Goal: Task Accomplishment & Management: Complete application form

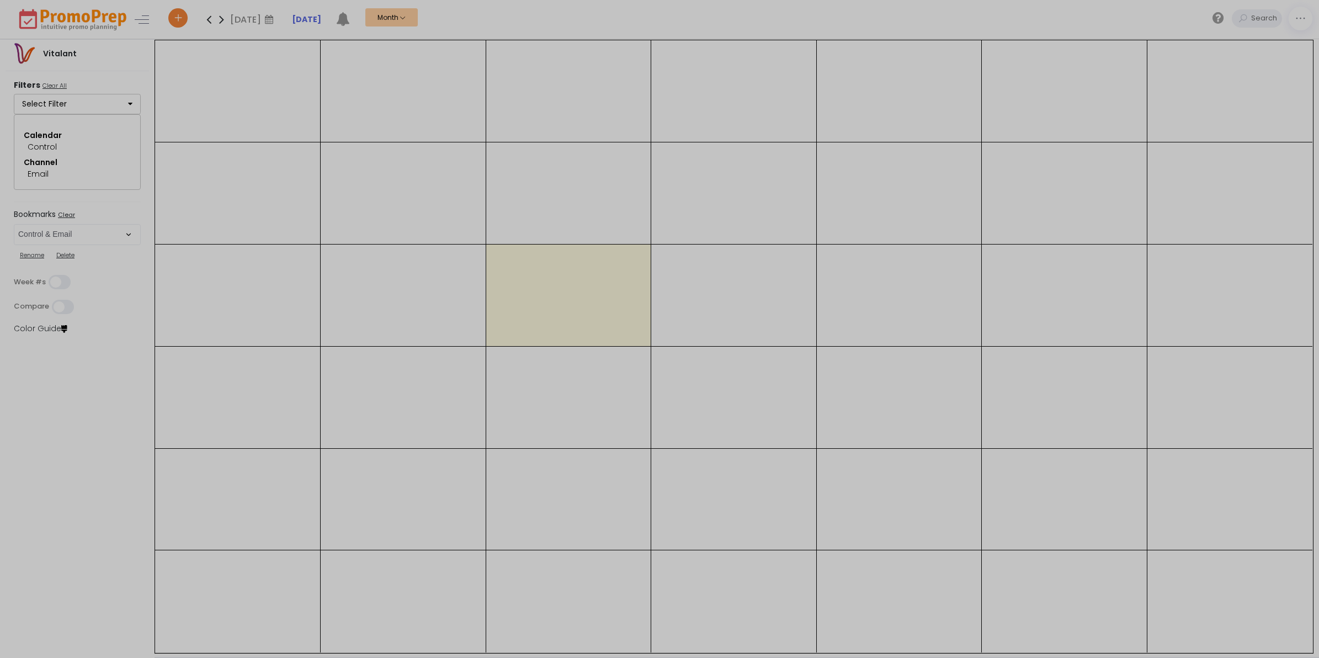
select select "286"
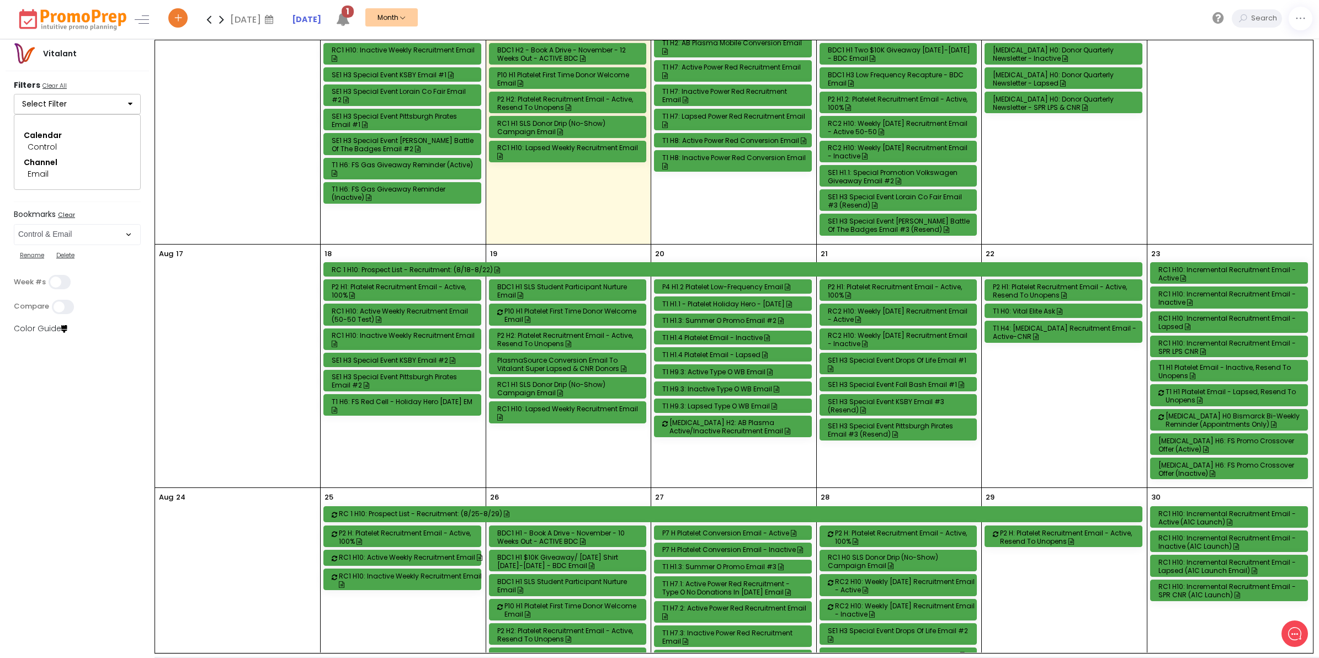
scroll to position [483, 0]
click at [1234, 279] on div "RC1 H10: Incremental Recruitment Email - Active" at bounding box center [1231, 274] width 145 height 17
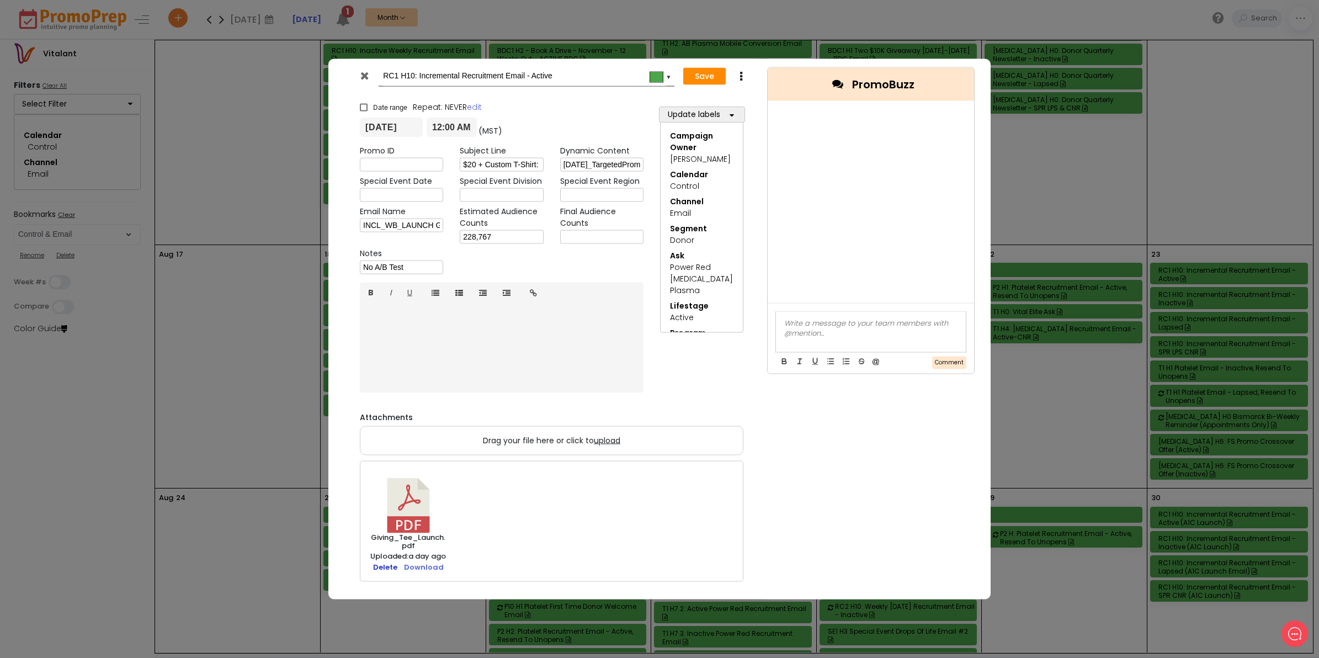
click at [376, 566] on link "Delete" at bounding box center [385, 567] width 24 height 10
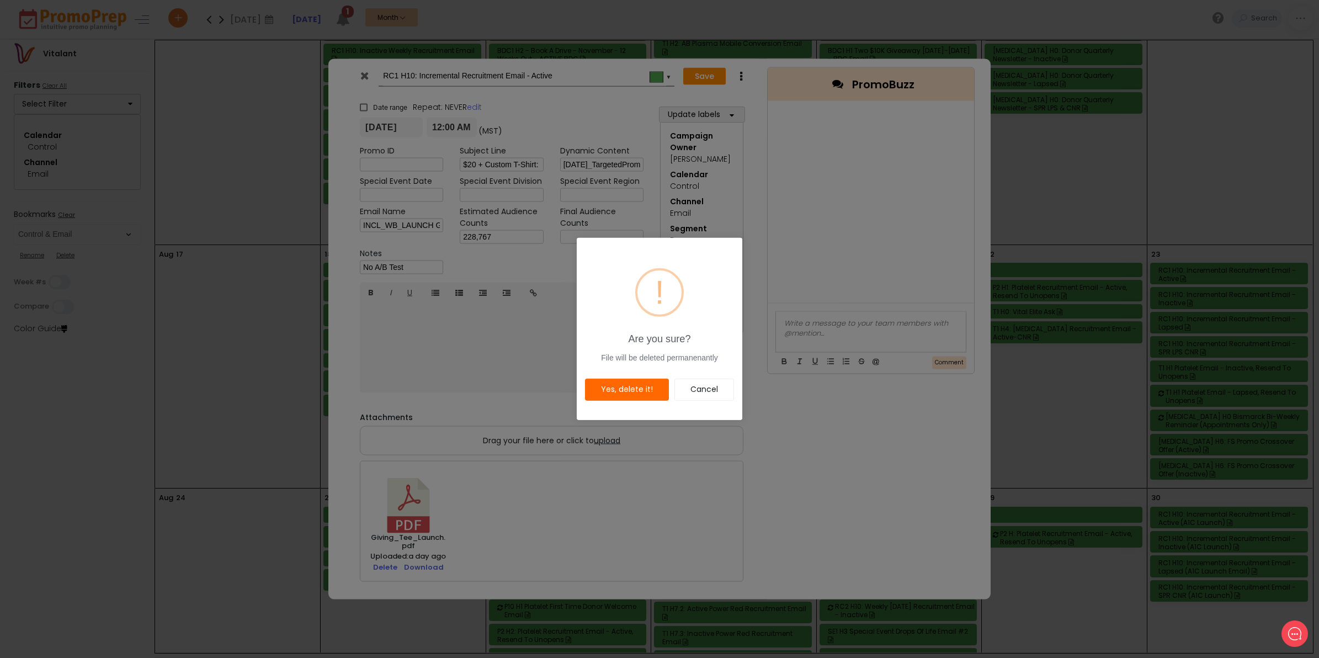
click at [635, 389] on button "Yes, delete it!" at bounding box center [627, 390] width 84 height 23
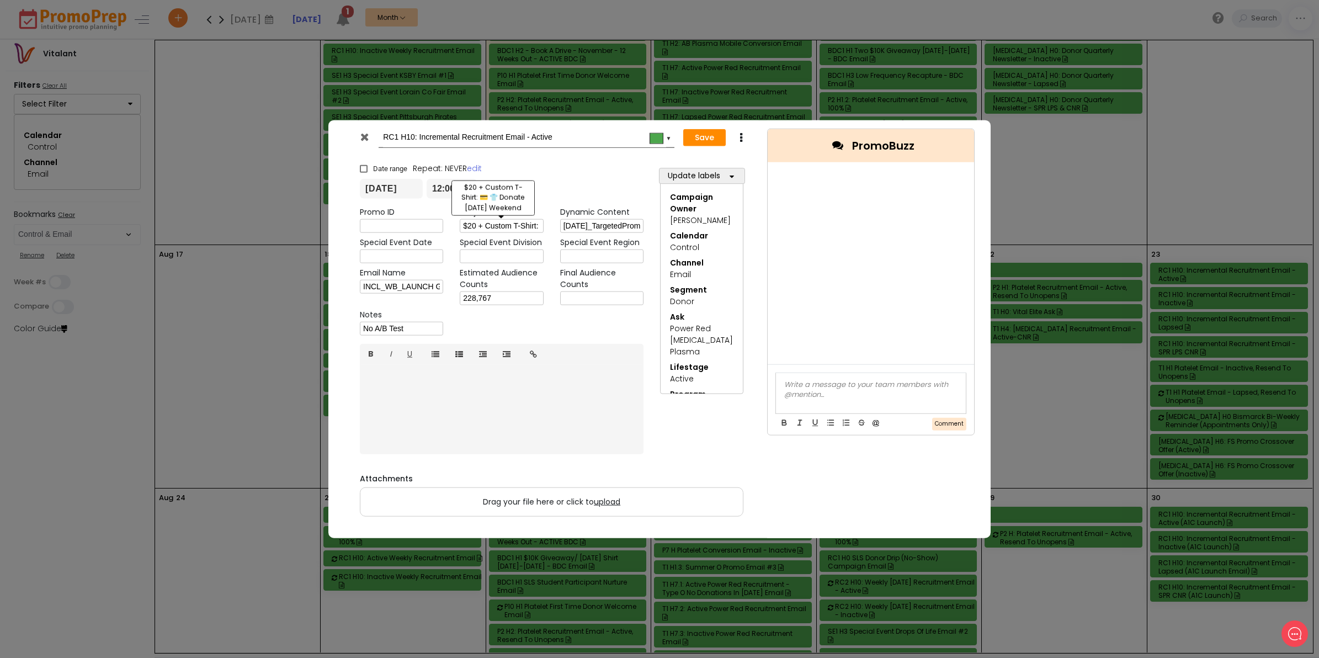
click at [508, 222] on input "$20 + Custom T-Shirt: 💳 👕 Donate [DATE] Weekend" at bounding box center [501, 226] width 83 height 14
paste input "LAST CHANCE: Drive Off with $10,000 Worth of Fuel ⛽"
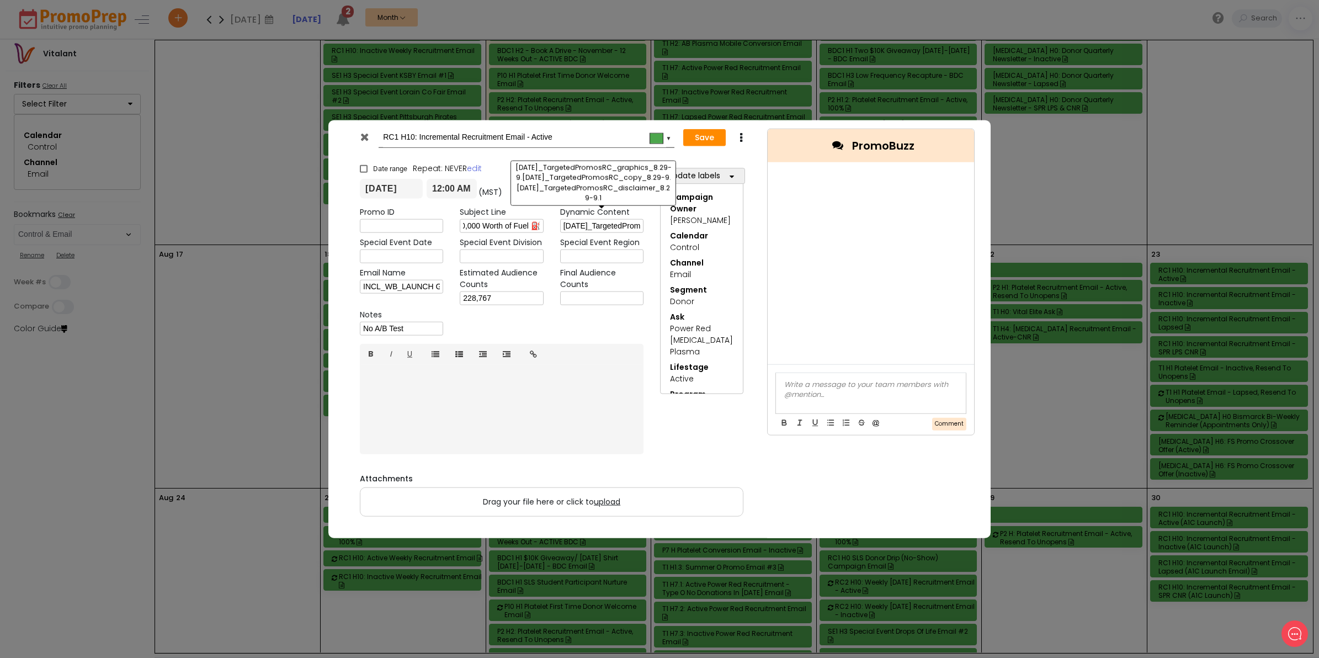
type input "LAST CHANCE: Drive Off with $10,000 Worth of Fuel ⛽"
click at [593, 225] on input "[DATE]_TargetedPromosRC_graphics_8.29-9.[DATE]_TargetedPromosRC_copy_8.29-9.[DA…" at bounding box center [601, 226] width 83 height 14
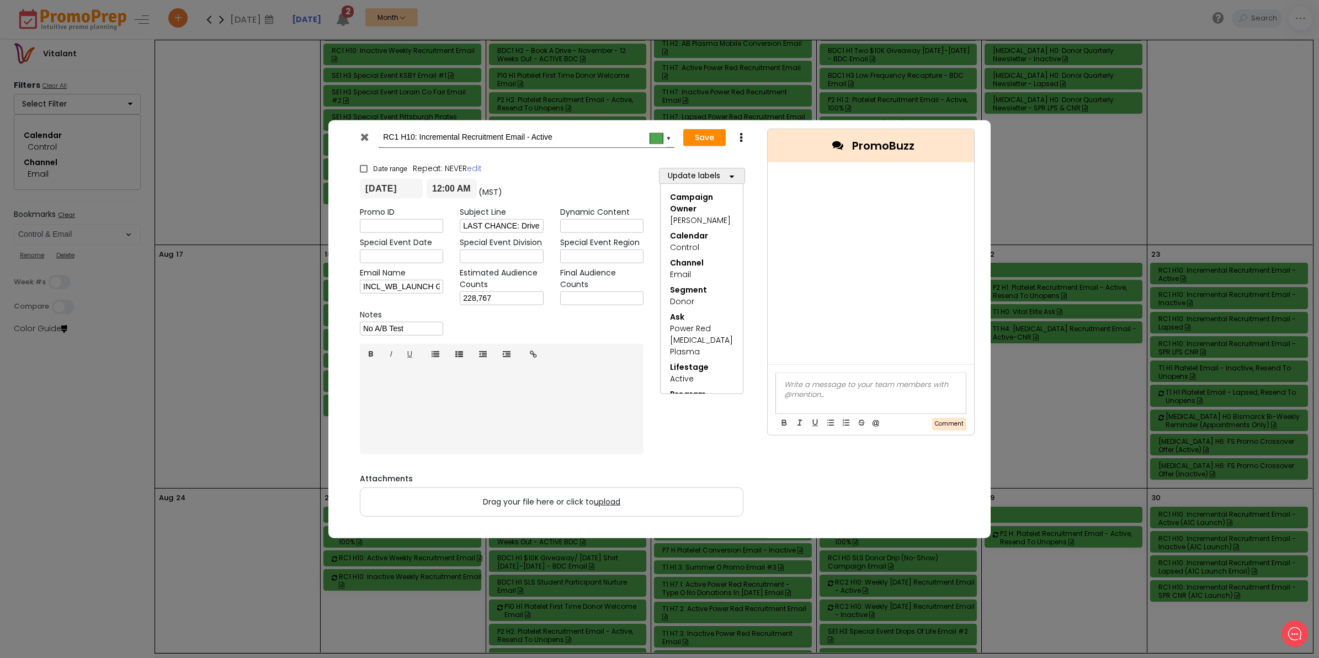
click at [577, 224] on input "text" at bounding box center [601, 226] width 83 height 14
paste input "[DATE]_TargetedPromosRC_copy_8.1-[DATE]_TargetedPromosRC_graphics_8.1-[DATE]_Ta…"
type input "[DATE]_TargetedPromosRC_copy_8.1-[DATE]_TargetedPromosRC_graphics_8.1-[DATE]_Ta…"
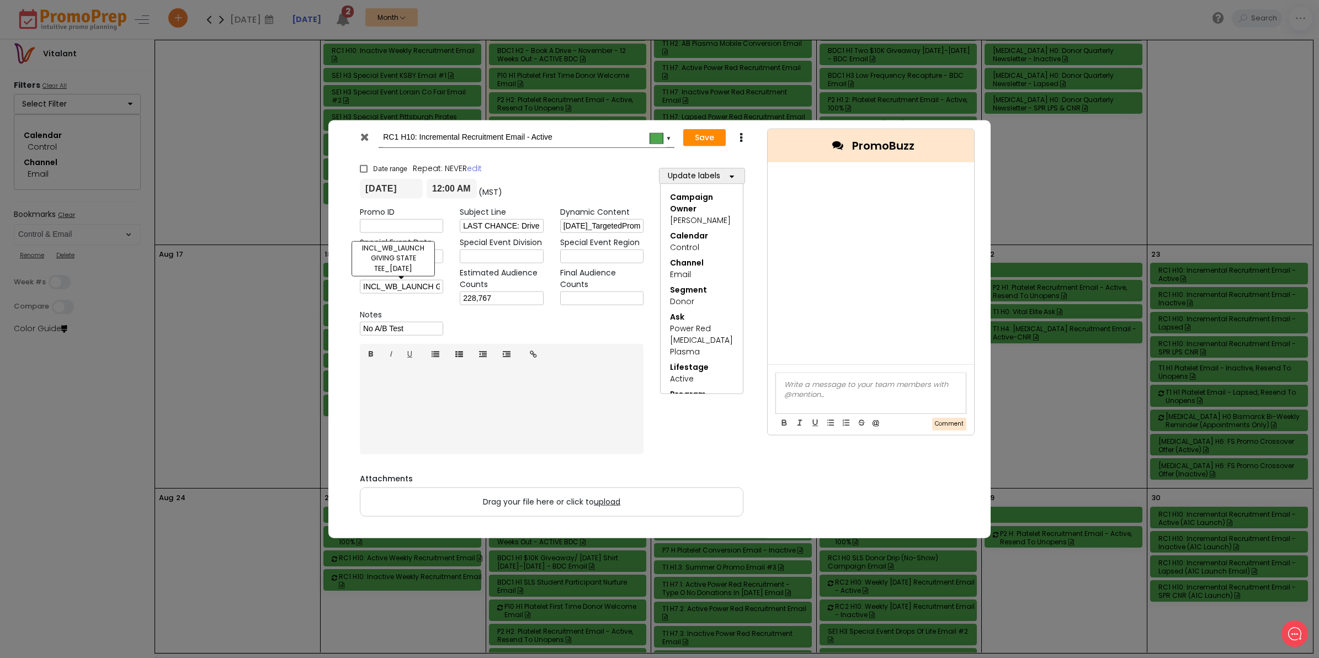
click at [406, 284] on input "INCL_WB_LAUNCH GIVING STATE TEE_[DATE]" at bounding box center [401, 287] width 83 height 14
paste input "NTL_WB_LAST CHANCE GAS GIVEAWAY_[DATE]"
drag, startPoint x: 406, startPoint y: 284, endPoint x: 401, endPoint y: 288, distance: 6.0
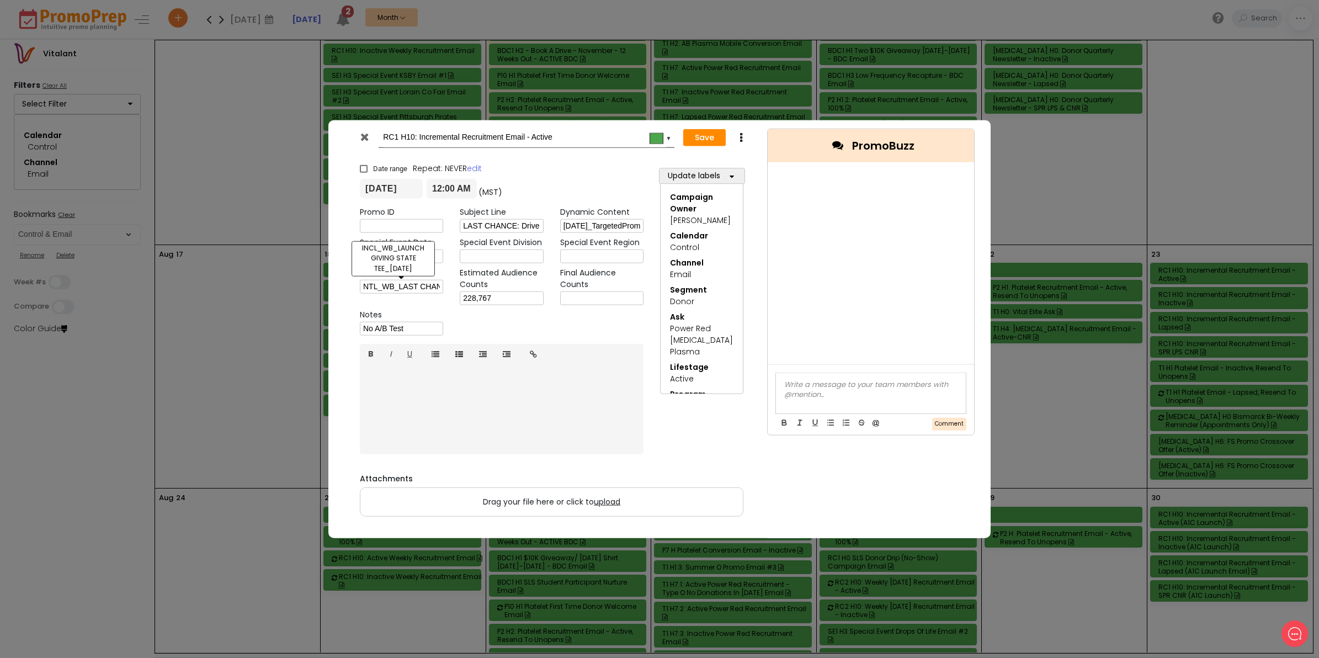
click at [401, 288] on input "NTL_WB_LAST CHANCE GAS GIVEAWAY_[DATE]" at bounding box center [401, 287] width 83 height 14
type input "NTL_WB_LAST CHANCE GAS GIVEAWAY_[DATE]"
click at [603, 500] on span "upload" at bounding box center [607, 501] width 26 height 11
click at [0, 0] on input "Drag your file here or click to upload" at bounding box center [0, 0] width 0 height 0
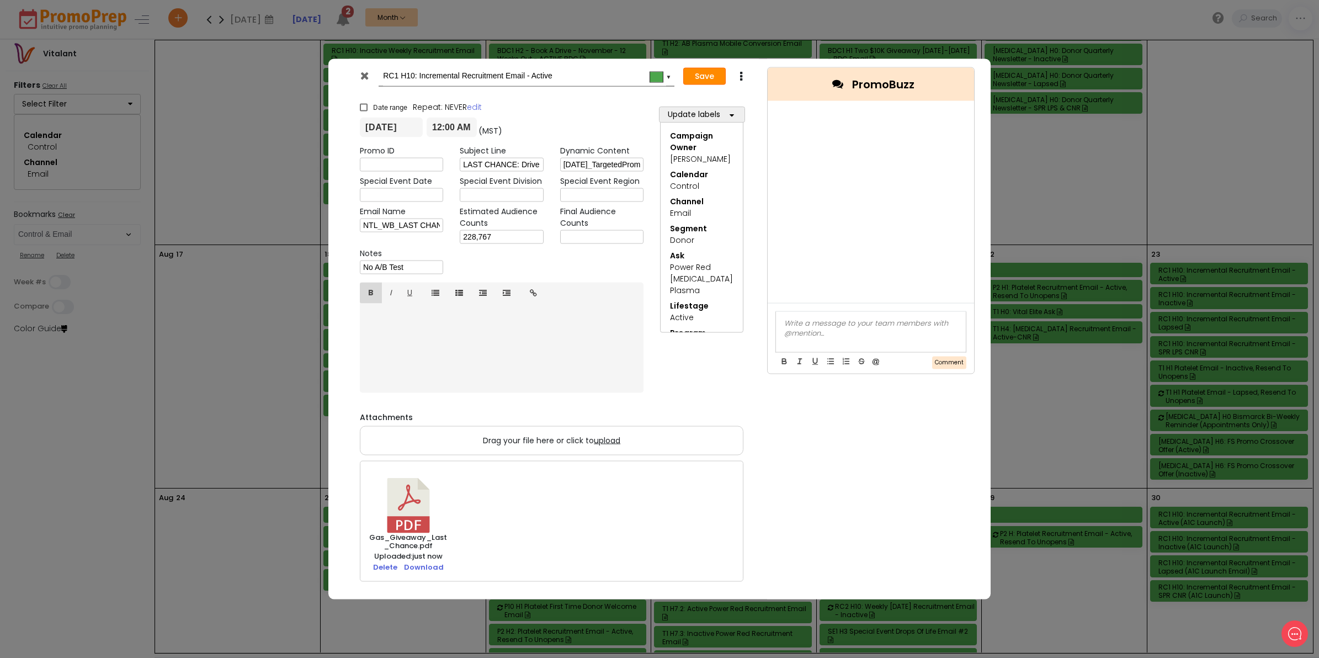
click at [705, 73] on button "Save" at bounding box center [704, 76] width 43 height 18
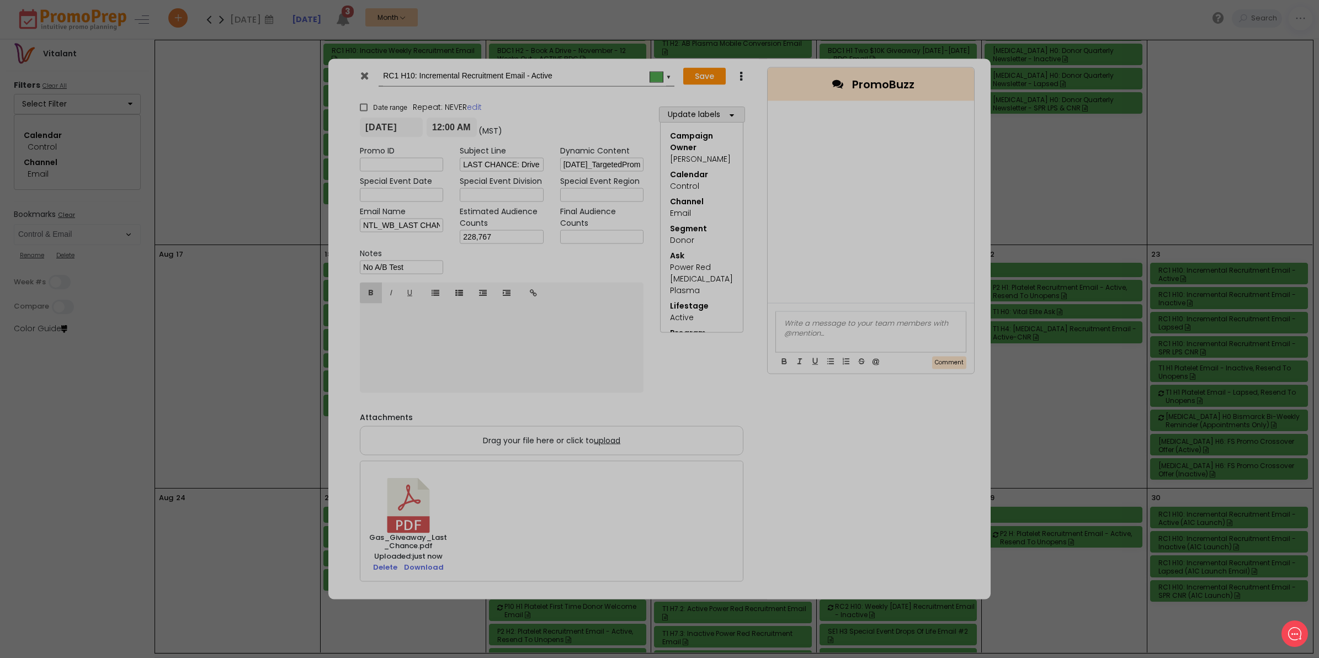
type input "[DATE]"
type input "00:00"
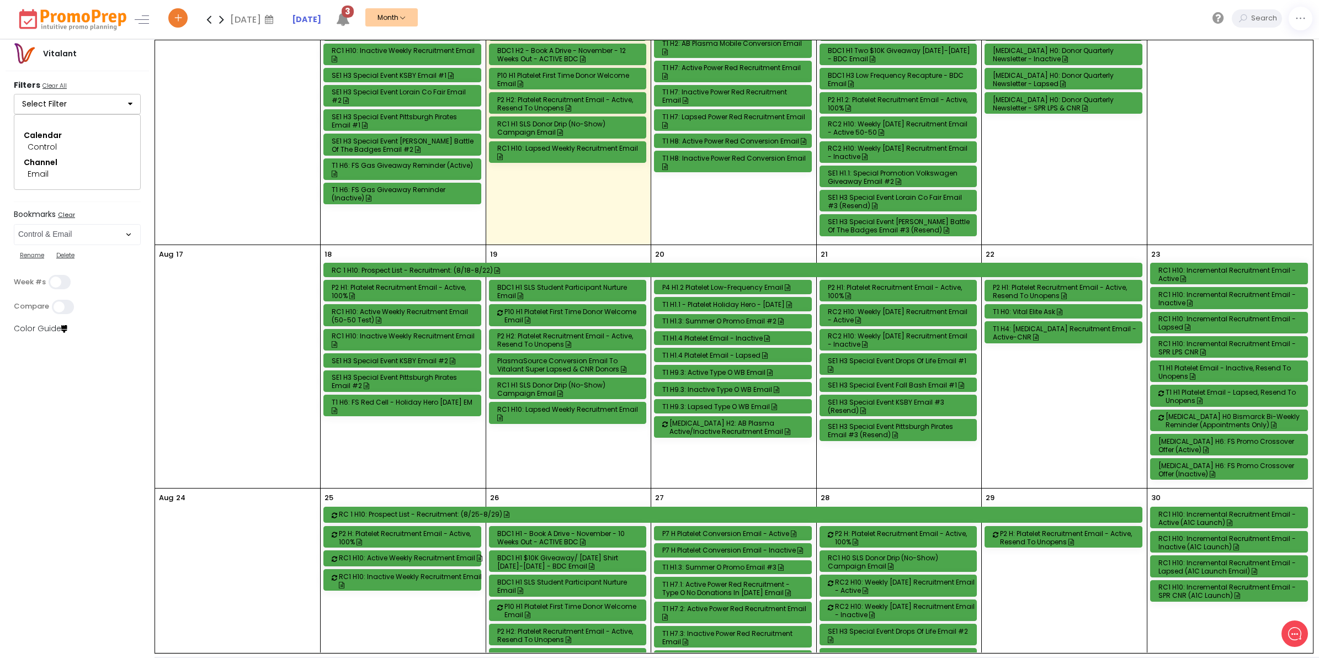
click at [401, 562] on div "RC1 H10: Active Weekly Recruitment Email" at bounding box center [411, 558] width 145 height 8
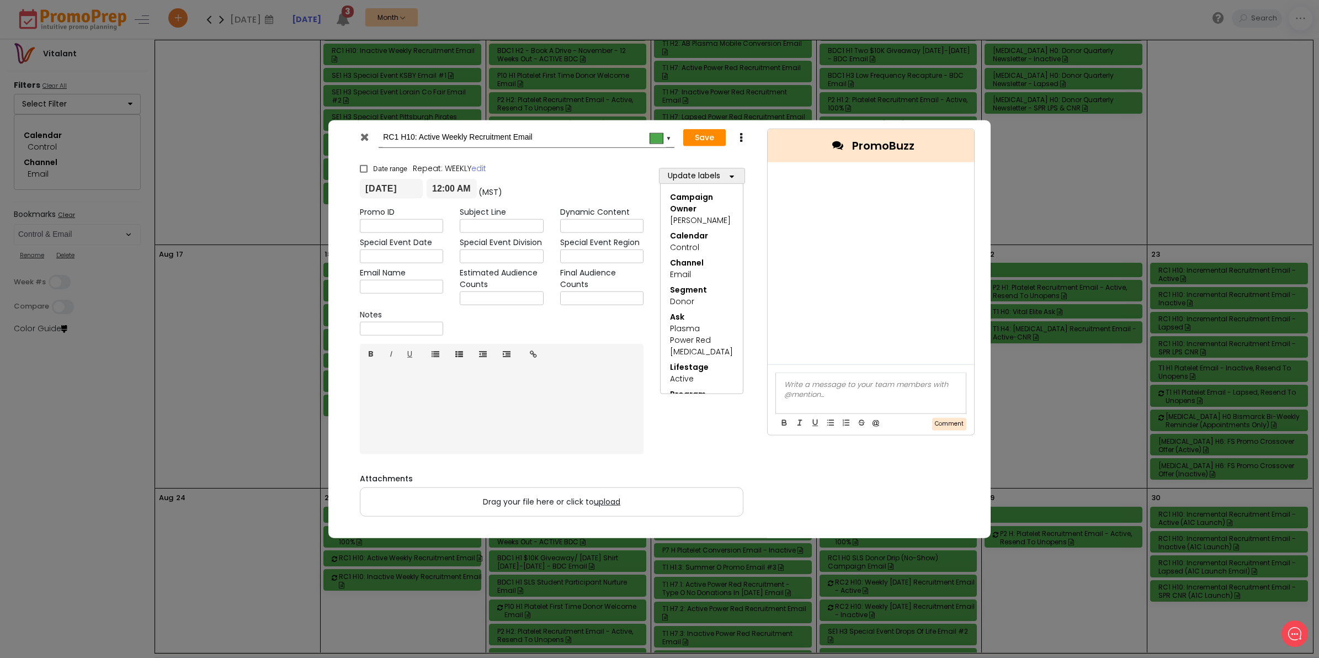
click at [362, 137] on icon at bounding box center [364, 136] width 8 height 11
